Goal: Transaction & Acquisition: Book appointment/travel/reservation

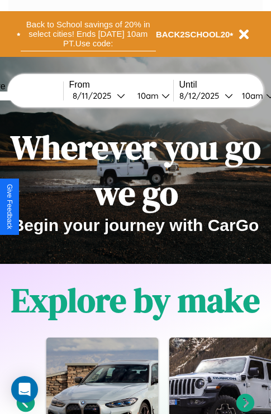
click at [88, 34] on button "Back to School savings of 20% in select cities! Ends [DATE] 10am PT. Use code:" at bounding box center [88, 34] width 135 height 35
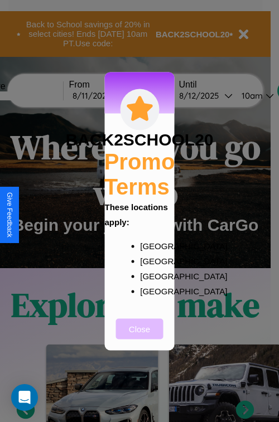
click at [139, 336] on button "Close" at bounding box center [139, 328] width 47 height 21
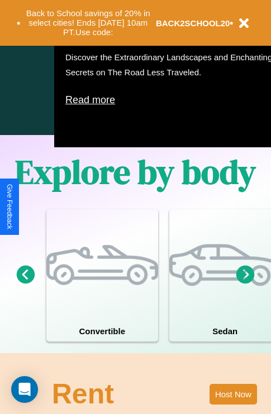
scroll to position [717, 0]
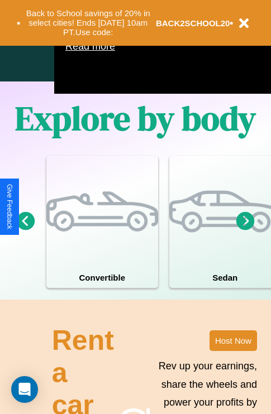
click at [25, 230] on icon at bounding box center [26, 220] width 18 height 18
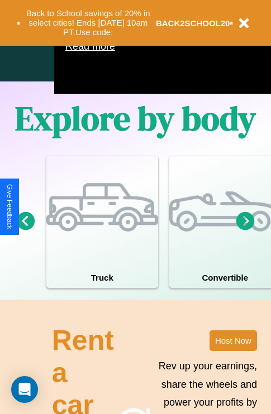
click at [245, 230] on icon at bounding box center [245, 220] width 18 height 18
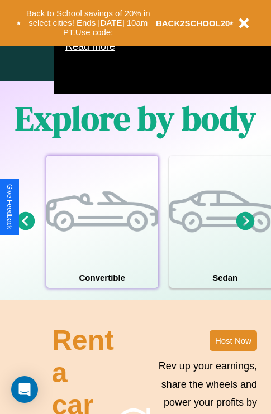
click at [102, 238] on div at bounding box center [102, 212] width 112 height 112
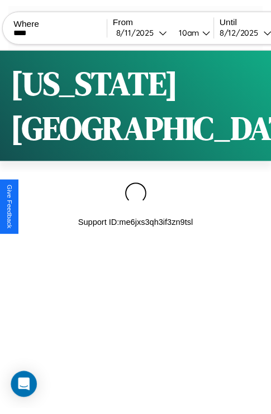
scroll to position [0, 93]
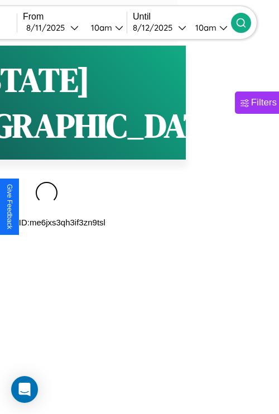
type input "****"
click at [247, 22] on icon at bounding box center [240, 22] width 11 height 11
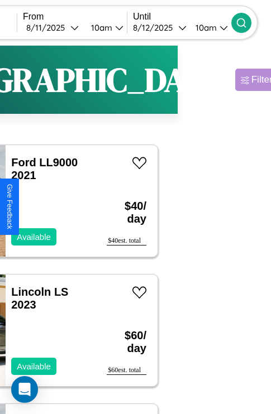
click at [251, 80] on div "Filters" at bounding box center [264, 79] width 26 height 11
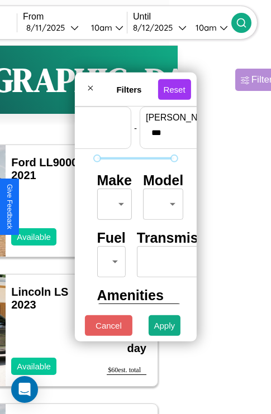
scroll to position [33, 0]
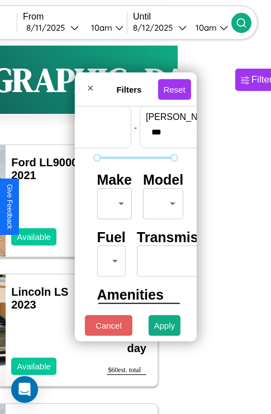
click at [112, 201] on body "CarGo Where **** From [DATE] 10am Until [DATE] 10am Become a Host Login Sign Up…" at bounding box center [42, 230] width 271 height 460
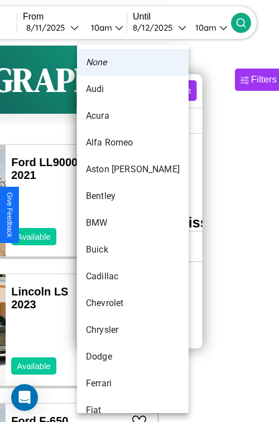
click at [112, 89] on li "Audi" at bounding box center [133, 89] width 112 height 27
type input "****"
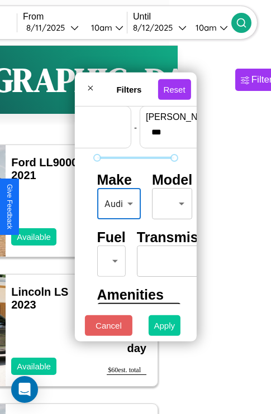
click at [165, 328] on button "Apply" at bounding box center [164, 325] width 32 height 21
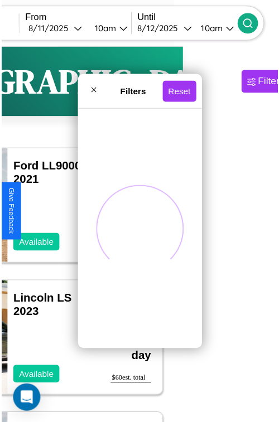
scroll to position [0, 0]
